Goal: Task Accomplishment & Management: Manage account settings

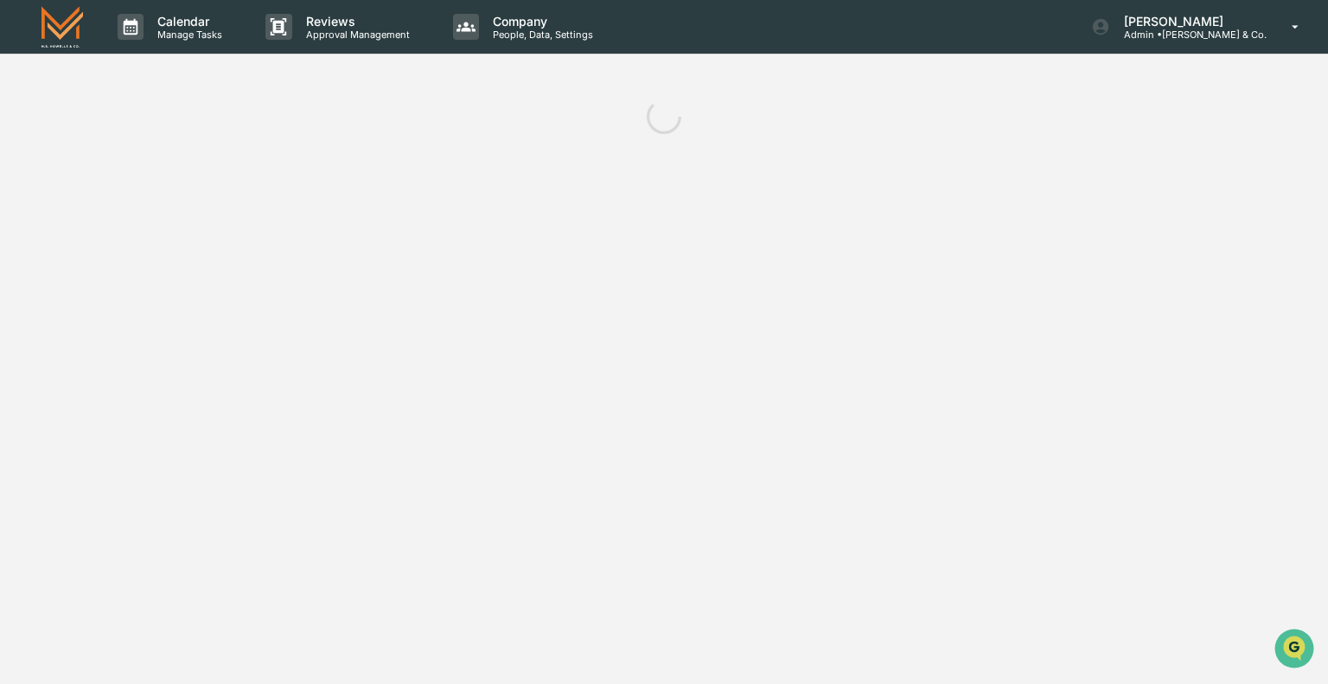
click at [422, 195] on div "Calendar Manage Tasks Reviews Approval Management Company People, Data, Setting…" at bounding box center [664, 342] width 1328 height 684
click at [820, 137] on div at bounding box center [664, 116] width 1328 height 69
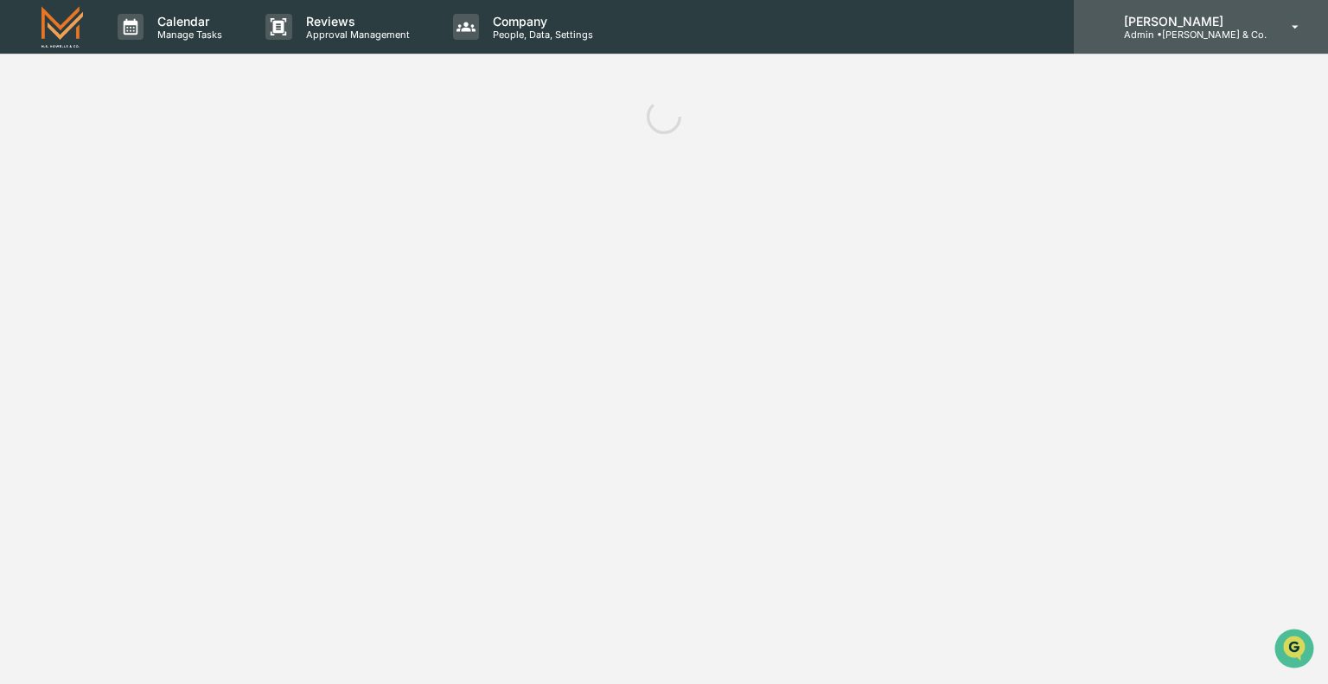
click at [1186, 35] on p "Admin • [PERSON_NAME] & Co." at bounding box center [1188, 35] width 156 height 12
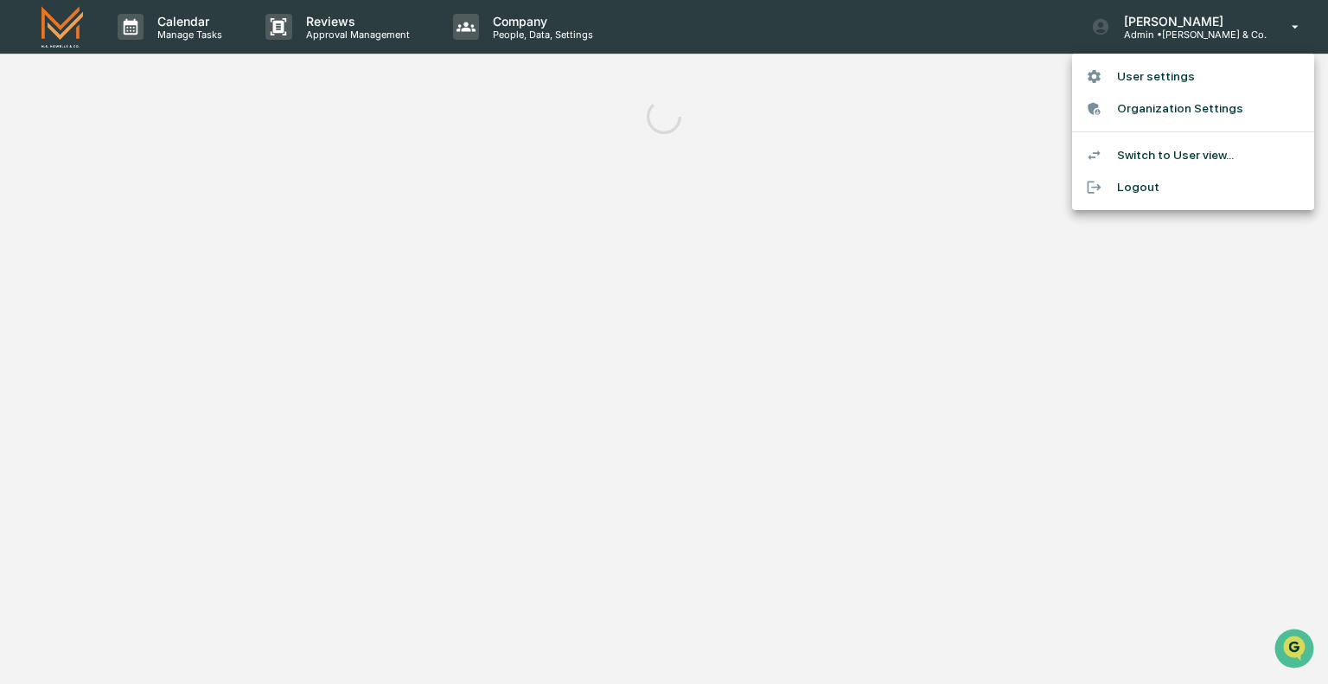
click at [1155, 155] on li "Switch to User view..." at bounding box center [1193, 155] width 242 height 32
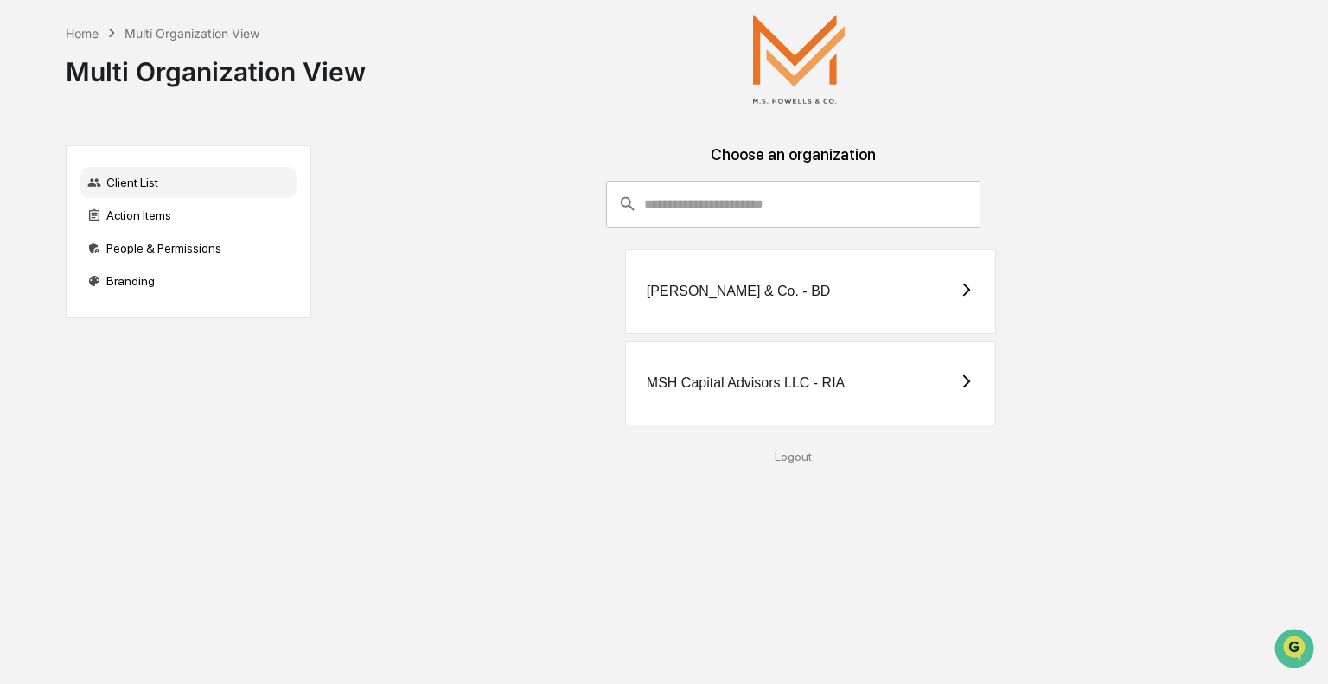
click at [858, 398] on div "MSH Capital Advisors LLC - RIA" at bounding box center [810, 383] width 371 height 85
